Goal: Information Seeking & Learning: Learn about a topic

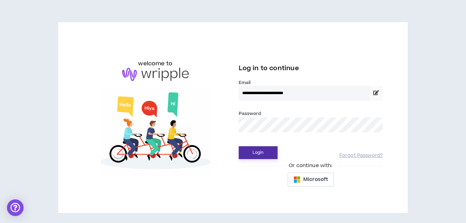
click at [254, 152] on button "Login" at bounding box center [257, 152] width 39 height 13
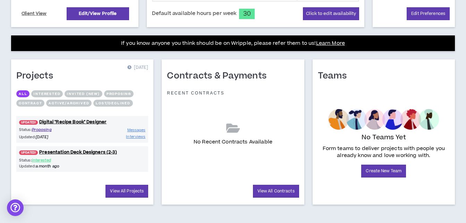
scroll to position [251, 0]
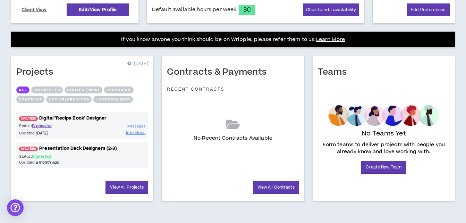
click at [53, 148] on link "UPDATED! Presentation Deck Designers (2-3)" at bounding box center [82, 148] width 132 height 7
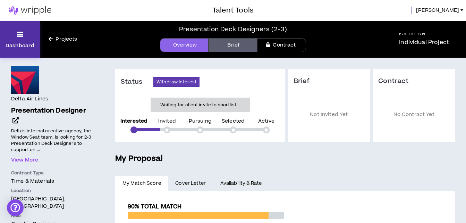
click at [17, 35] on icon at bounding box center [20, 34] width 6 height 10
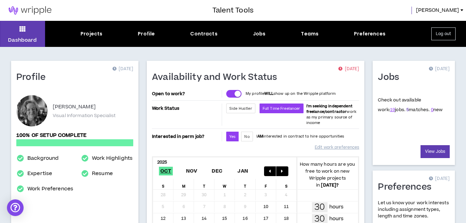
click at [406, 111] on link "5" at bounding box center [407, 109] width 2 height 6
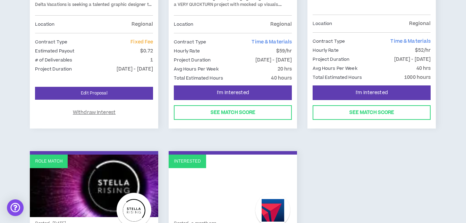
scroll to position [243, 0]
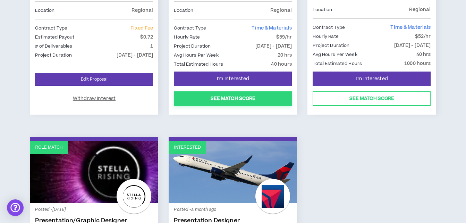
click at [228, 99] on button "See Match Score" at bounding box center [233, 98] width 118 height 15
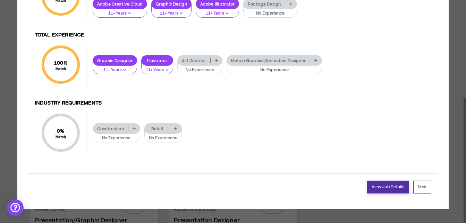
click at [388, 186] on link "View Job Details" at bounding box center [388, 186] width 42 height 13
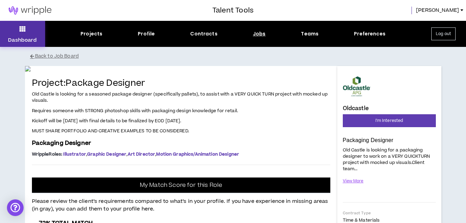
click at [27, 32] on button "Dashboard" at bounding box center [22, 34] width 45 height 26
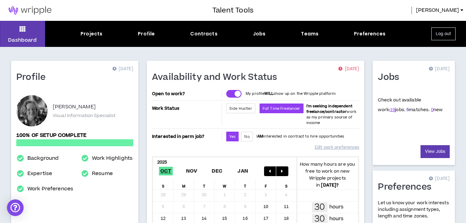
click at [406, 110] on link "5" at bounding box center [407, 109] width 2 height 6
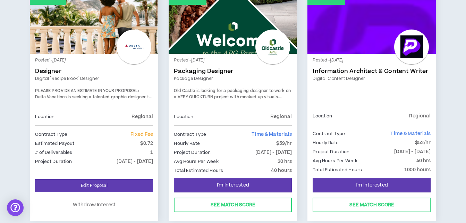
scroll to position [149, 0]
